Goal: Transaction & Acquisition: Purchase product/service

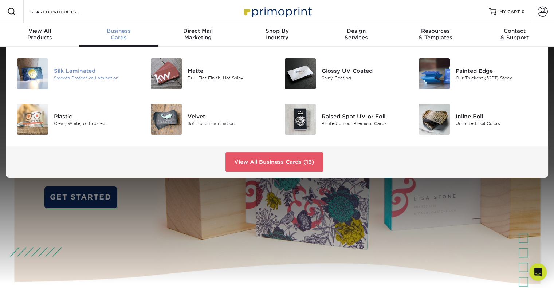
click at [78, 75] on div "Smooth Protective Lamination" at bounding box center [96, 78] width 84 height 6
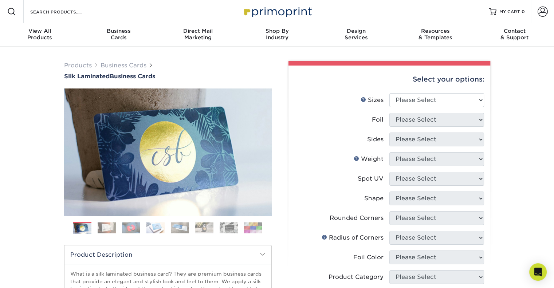
click at [281, 116] on div "Select your options: Sizes Help Sizes Please Select 1.5" x 3.5" - Mini -" at bounding box center [386, 274] width 219 height 426
